Goal: Task Accomplishment & Management: Complete application form

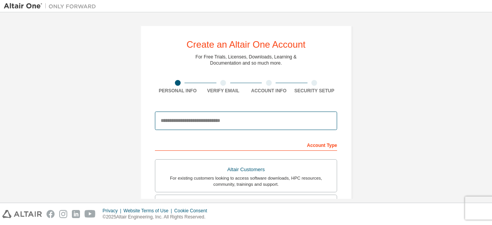
click at [278, 122] on input "email" at bounding box center [246, 120] width 182 height 18
type input "**********"
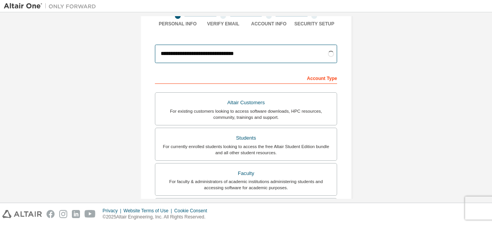
scroll to position [67, 0]
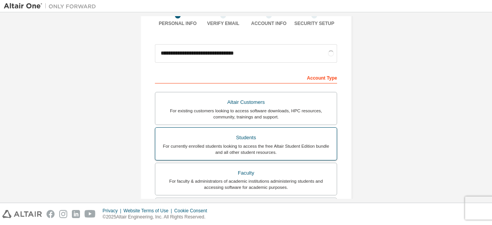
click at [241, 136] on div "Students" at bounding box center [246, 137] width 172 height 11
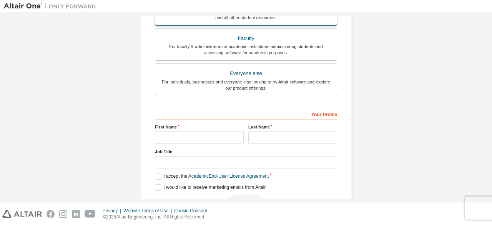
scroll to position [222, 0]
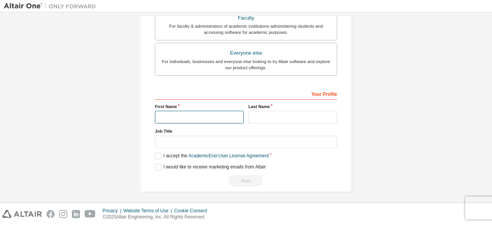
click at [202, 118] on input "text" at bounding box center [199, 117] width 89 height 13
type input "*******"
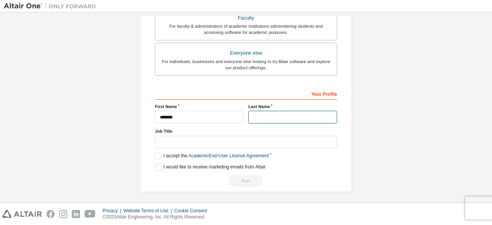
click at [257, 115] on input "text" at bounding box center [292, 117] width 89 height 13
paste input "*"
type input "*"
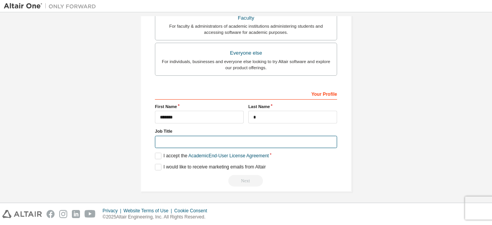
click at [188, 139] on input "text" at bounding box center [246, 142] width 182 height 13
type input "*******"
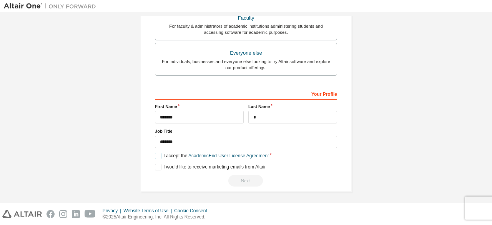
click at [156, 154] on label "I accept the Academic End-User License Agreement" at bounding box center [212, 156] width 114 height 7
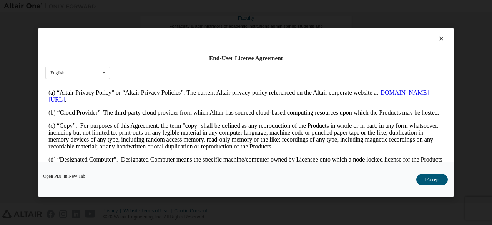
scroll to position [0, 0]
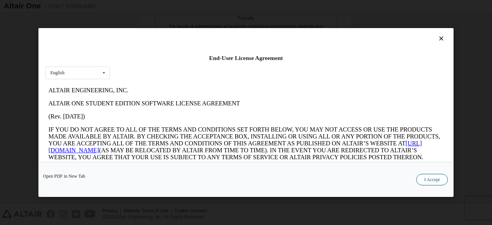
click at [424, 177] on button "I Accept" at bounding box center [432, 180] width 32 height 12
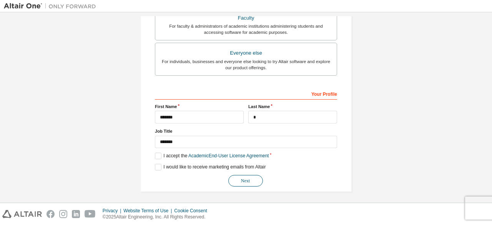
click at [249, 175] on button "Next" at bounding box center [245, 181] width 35 height 12
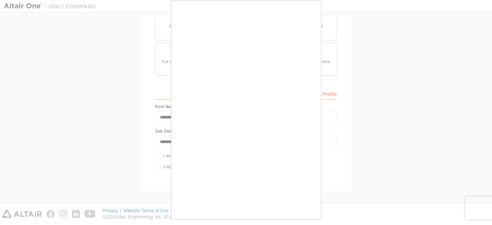
click at [338, 187] on div at bounding box center [246, 112] width 492 height 225
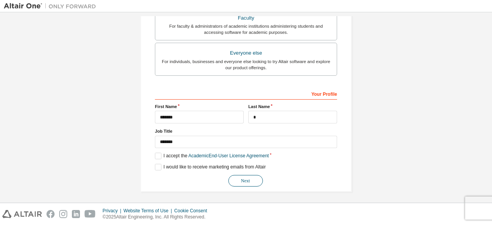
click at [240, 181] on button "Next" at bounding box center [245, 181] width 35 height 12
click at [242, 176] on button "Next" at bounding box center [245, 181] width 35 height 12
click at [245, 175] on button "Next" at bounding box center [245, 181] width 35 height 12
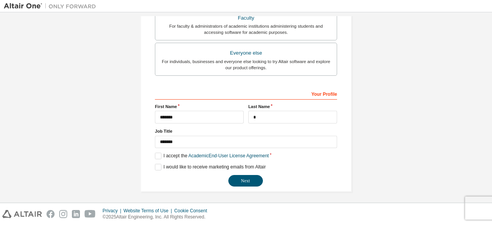
click at [250, 175] on button "Next" at bounding box center [245, 181] width 35 height 12
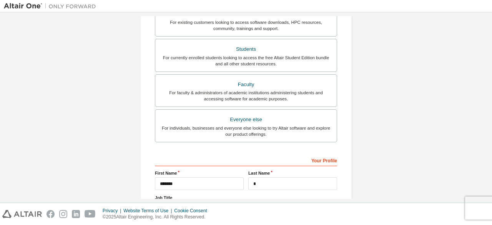
scroll to position [222, 0]
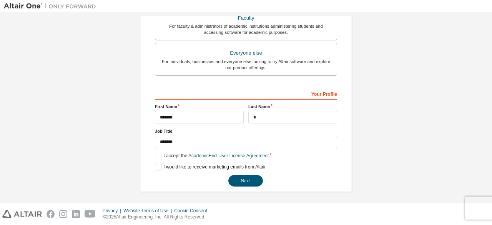
click at [155, 164] on label "I would like to receive marketing emails from Altair" at bounding box center [210, 167] width 111 height 7
click at [237, 178] on button "Next" at bounding box center [245, 181] width 35 height 12
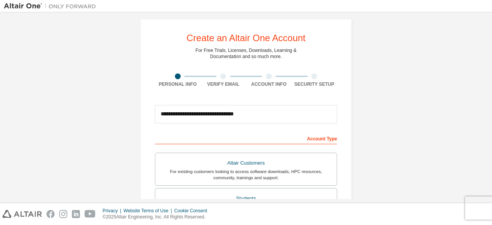
scroll to position [8, 0]
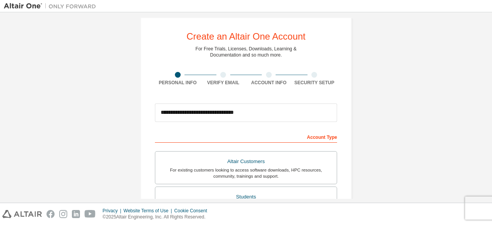
click at [222, 73] on div at bounding box center [223, 75] width 6 height 6
click at [221, 73] on div at bounding box center [223, 75] width 6 height 6
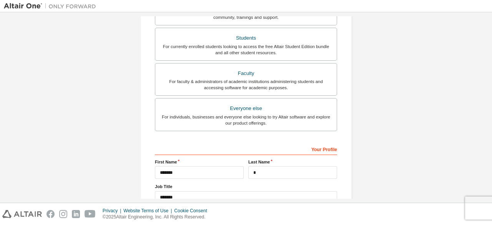
scroll to position [222, 0]
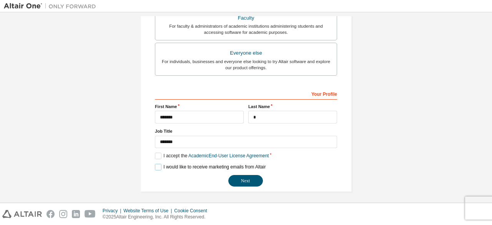
click at [155, 164] on label "I would like to receive marketing emails from Altair" at bounding box center [210, 167] width 111 height 7
click at [240, 175] on button "Next" at bounding box center [245, 181] width 35 height 12
click at [246, 182] on button "Next" at bounding box center [245, 181] width 35 height 12
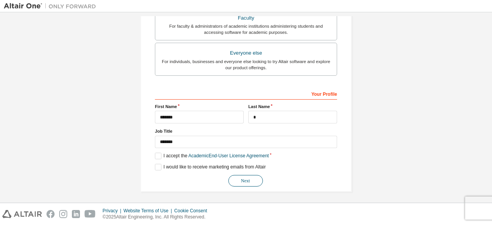
click at [246, 182] on button "Next" at bounding box center [245, 181] width 35 height 12
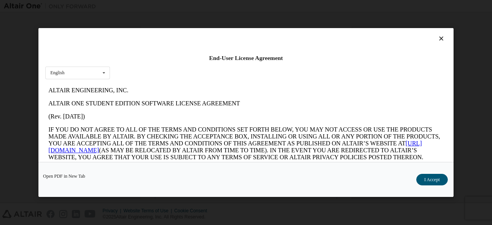
click at [429, 175] on button "I Accept" at bounding box center [432, 180] width 32 height 12
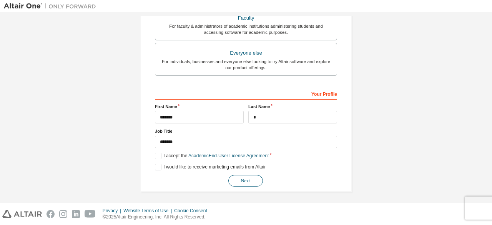
click at [237, 178] on button "Next" at bounding box center [245, 181] width 35 height 12
click at [156, 164] on label "I would like to receive marketing emails from Altair" at bounding box center [210, 167] width 111 height 7
click at [248, 176] on button "Next" at bounding box center [245, 181] width 35 height 12
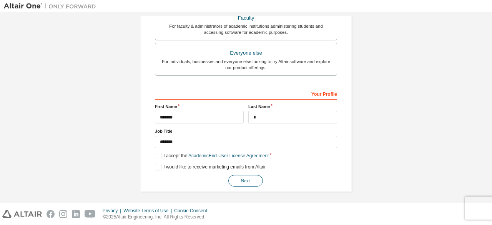
click at [248, 176] on button "Next" at bounding box center [245, 181] width 35 height 12
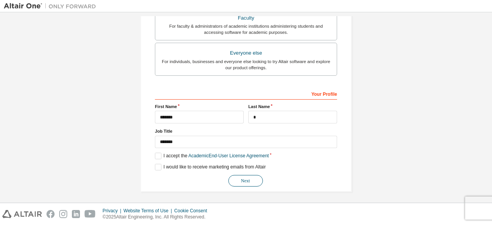
click at [248, 176] on button "Next" at bounding box center [245, 181] width 35 height 12
drag, startPoint x: 248, startPoint y: 176, endPoint x: 389, endPoint y: 100, distance: 159.5
click at [260, 180] on button "Next" at bounding box center [245, 181] width 35 height 12
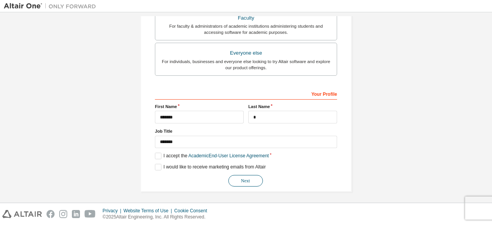
click at [256, 179] on button "Next" at bounding box center [245, 181] width 35 height 12
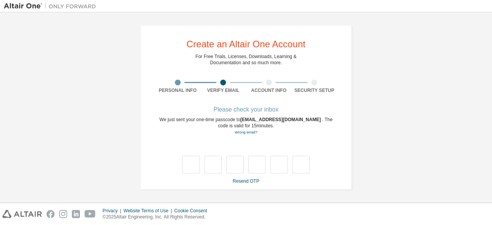
scroll to position [0, 0]
type input "*"
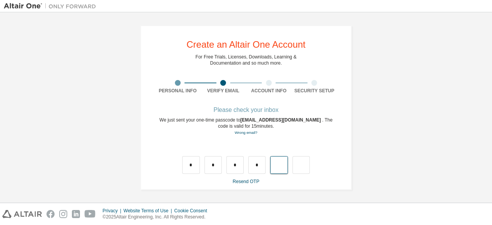
type input "*"
